Goal: Navigation & Orientation: Find specific page/section

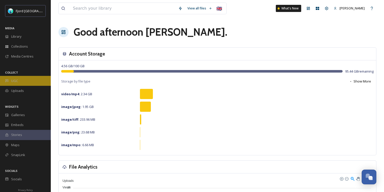
click at [37, 81] on div "UGC" at bounding box center [25, 81] width 51 height 10
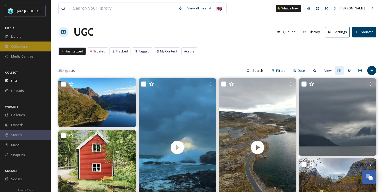
click at [23, 45] on span "Collections" at bounding box center [19, 46] width 17 height 5
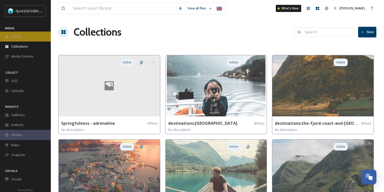
click at [22, 36] on div "Library" at bounding box center [25, 37] width 51 height 10
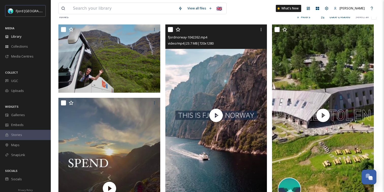
scroll to position [100, 0]
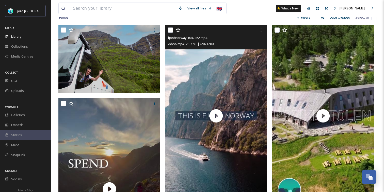
click at [170, 31] on input "checkbox" at bounding box center [170, 29] width 5 height 5
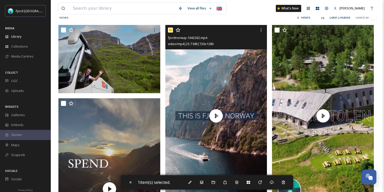
click at [170, 32] on input "checkbox" at bounding box center [170, 29] width 5 height 5
checkbox input "false"
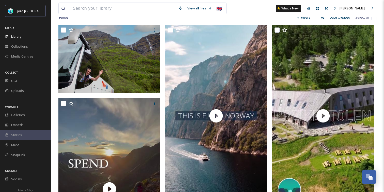
click at [163, 20] on div "16 file s Filters Date Created Select all" at bounding box center [217, 17] width 318 height 10
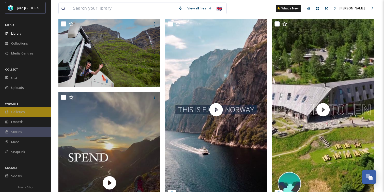
scroll to position [0, 0]
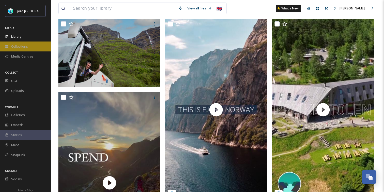
click at [24, 47] on span "Collections" at bounding box center [19, 46] width 17 height 5
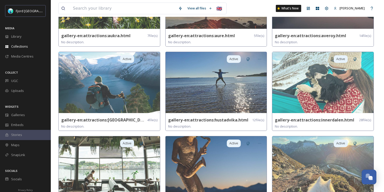
scroll to position [135, 0]
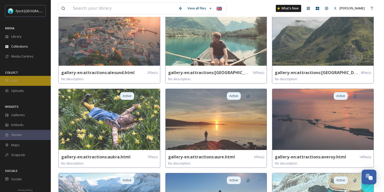
click at [14, 76] on div "UGC" at bounding box center [25, 81] width 51 height 10
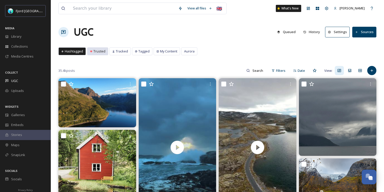
click at [99, 51] on span "Trusted" at bounding box center [100, 51] width 12 height 5
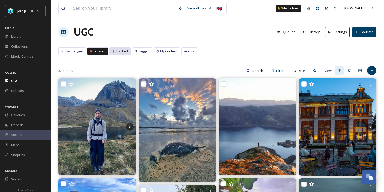
click at [118, 53] on span "Tracked" at bounding box center [122, 51] width 12 height 5
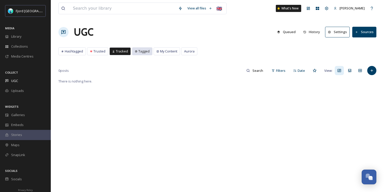
click at [140, 52] on span "Tagged" at bounding box center [144, 51] width 11 height 5
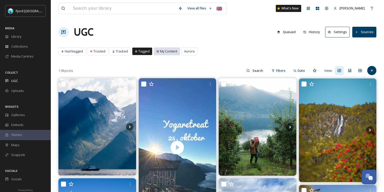
click at [166, 49] on span "My Content" at bounding box center [168, 51] width 17 height 5
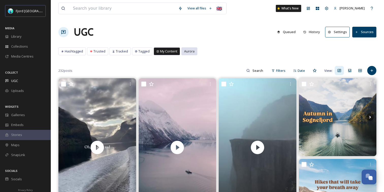
click at [188, 51] on span "Aurora" at bounding box center [189, 51] width 10 height 5
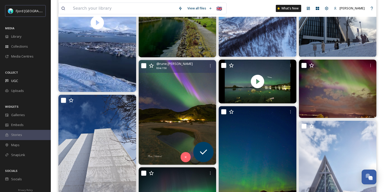
scroll to position [126, 0]
